Goal: Information Seeking & Learning: Learn about a topic

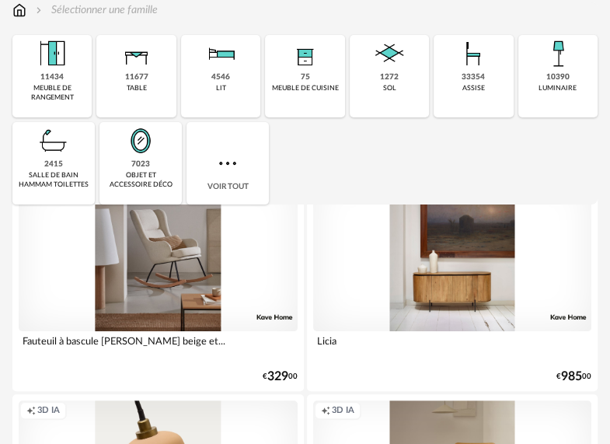
scroll to position [155, 0]
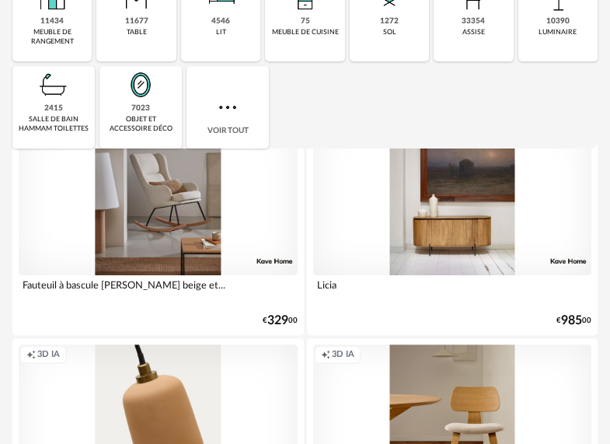
click at [409, 253] on div "Creation icon 3D IA" at bounding box center [452, 196] width 279 height 157
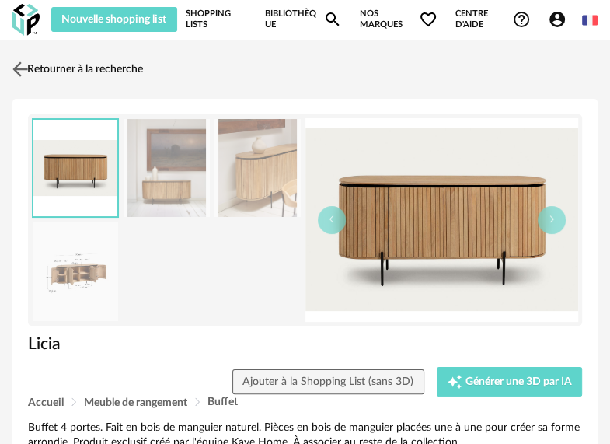
click at [61, 68] on link "Retourner à la recherche" at bounding box center [76, 69] width 134 height 34
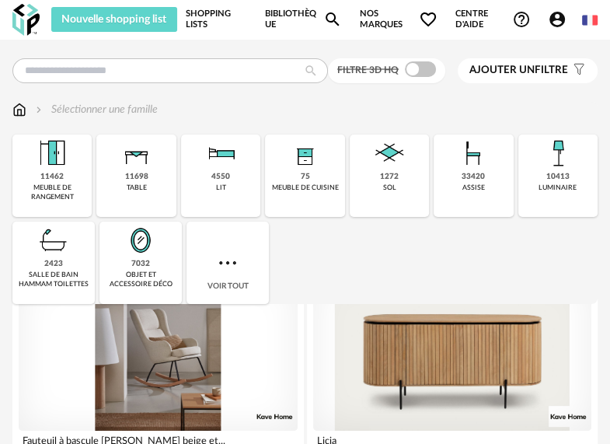
click at [525, 71] on span "Ajouter un" at bounding box center [501, 69] width 65 height 11
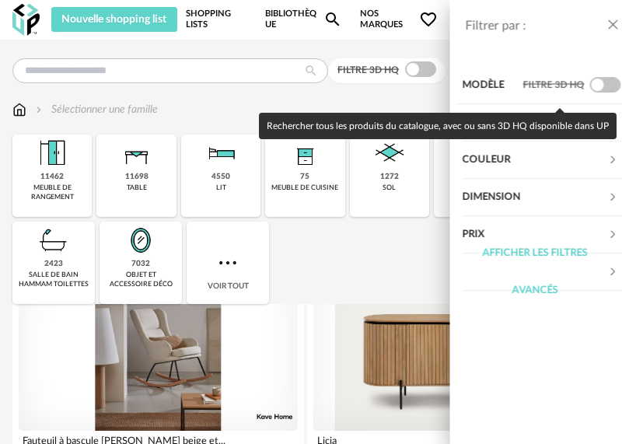
click at [588, 84] on span at bounding box center [590, 85] width 31 height 16
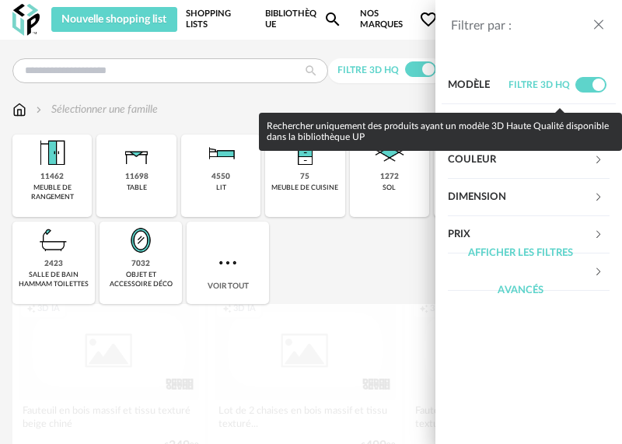
click at [594, 84] on span at bounding box center [590, 85] width 31 height 16
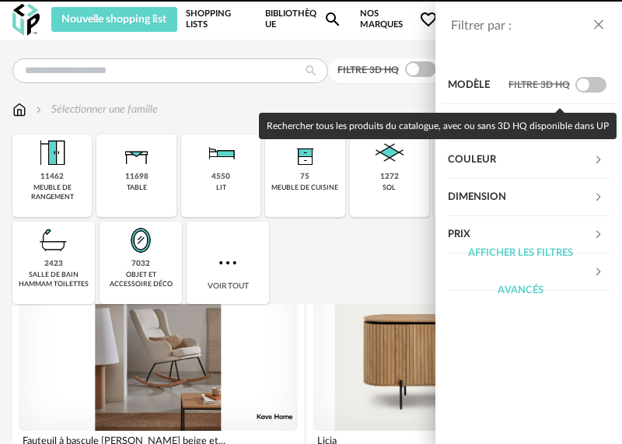
click at [594, 84] on span at bounding box center [590, 85] width 31 height 16
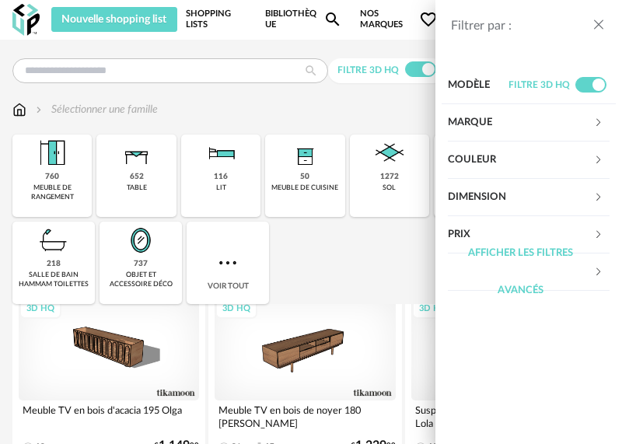
click at [307, 323] on div "Filtrer par : Modèle Filtre 3D HQ Marque &tradition 0 101 Copenhagen 0 366 Conc…" at bounding box center [311, 222] width 622 height 444
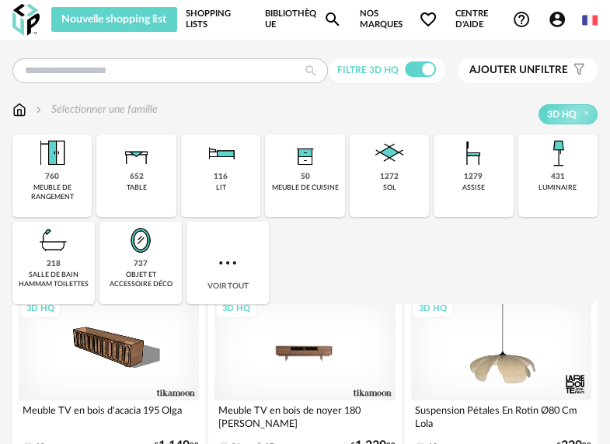
click at [326, 345] on div "3D HQ" at bounding box center [304, 349] width 180 height 102
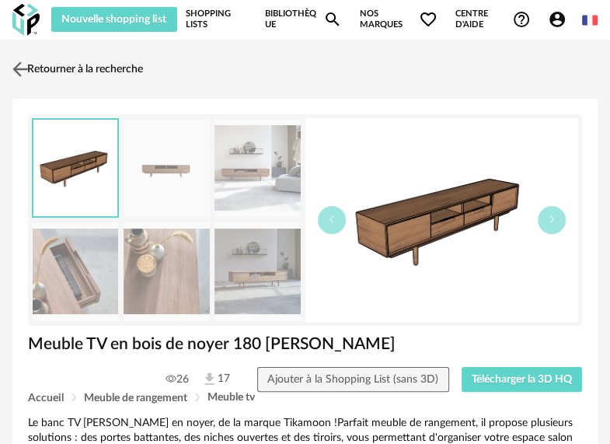
click at [51, 68] on link "Retourner à la recherche" at bounding box center [76, 69] width 134 height 34
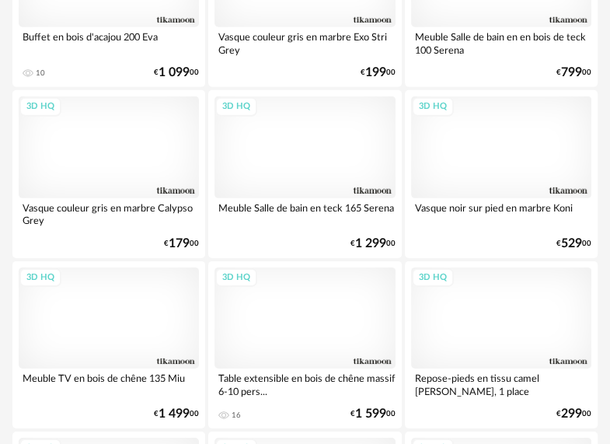
scroll to position [2487, 0]
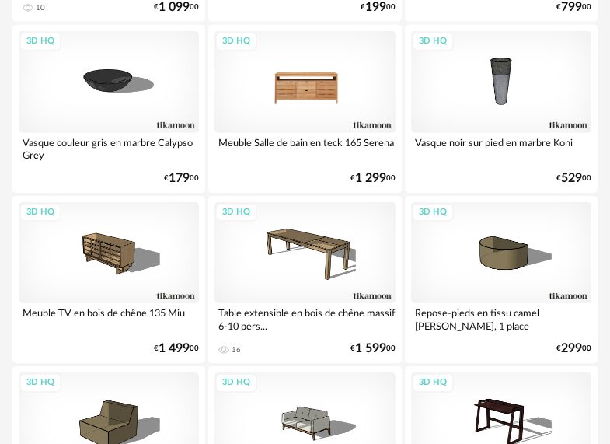
click at [323, 84] on div "3D HQ" at bounding box center [304, 82] width 180 height 102
